Goal: Navigation & Orientation: Go to known website

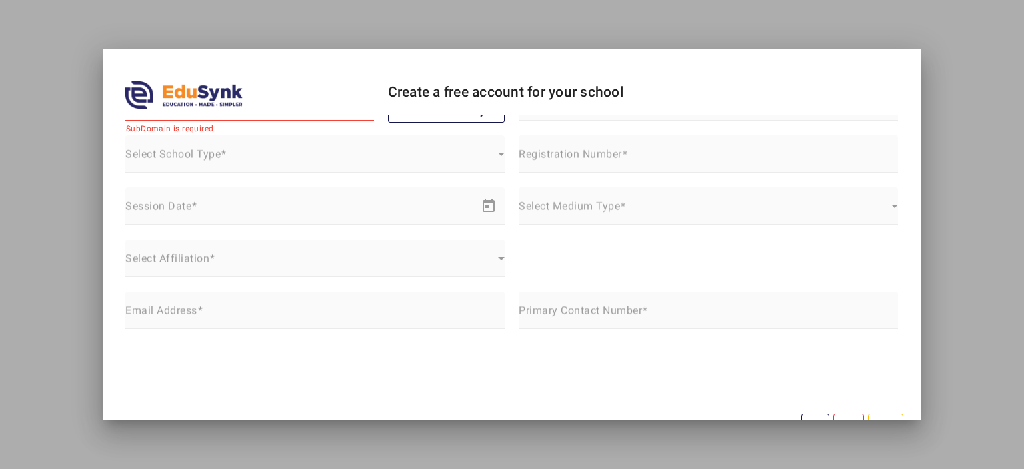
scroll to position [59, 0]
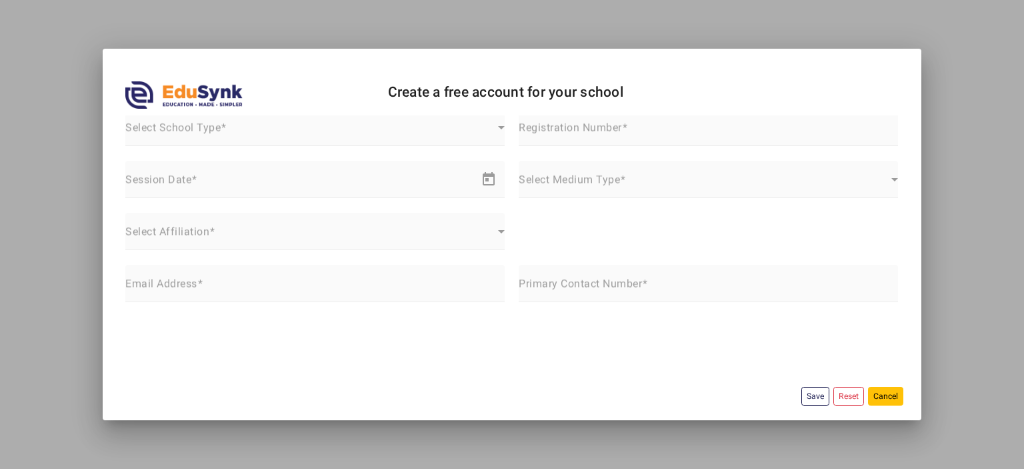
click at [876, 394] on button "Cancel" at bounding box center [885, 396] width 35 height 18
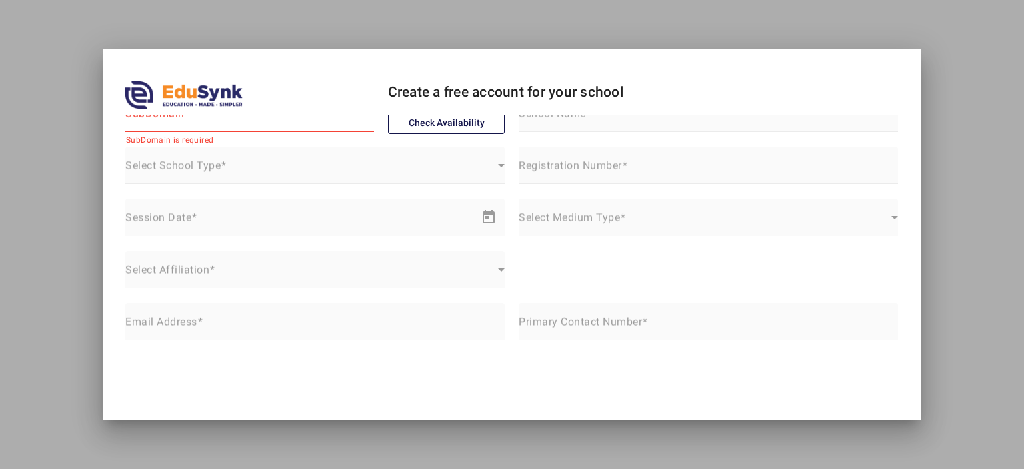
scroll to position [0, 0]
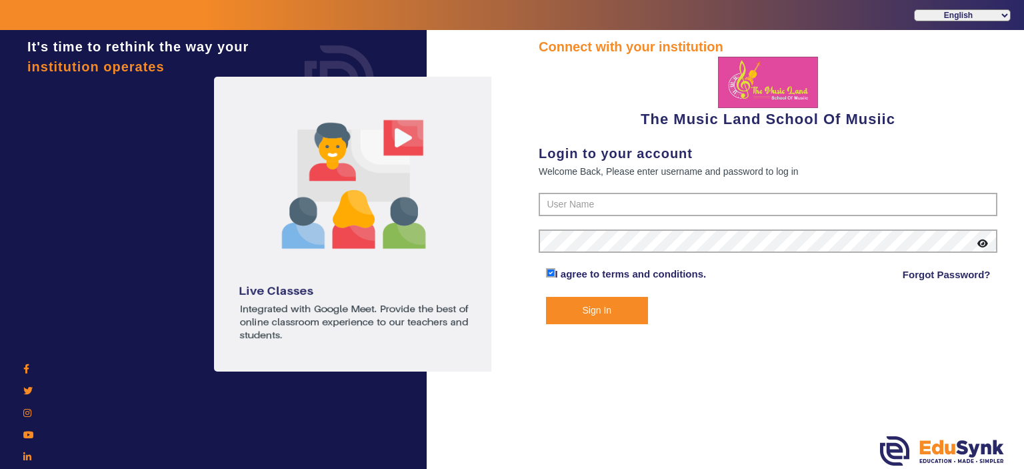
click at [27, 410] on icon at bounding box center [29, 414] width 13 height 13
